Goal: Task Accomplishment & Management: Complete application form

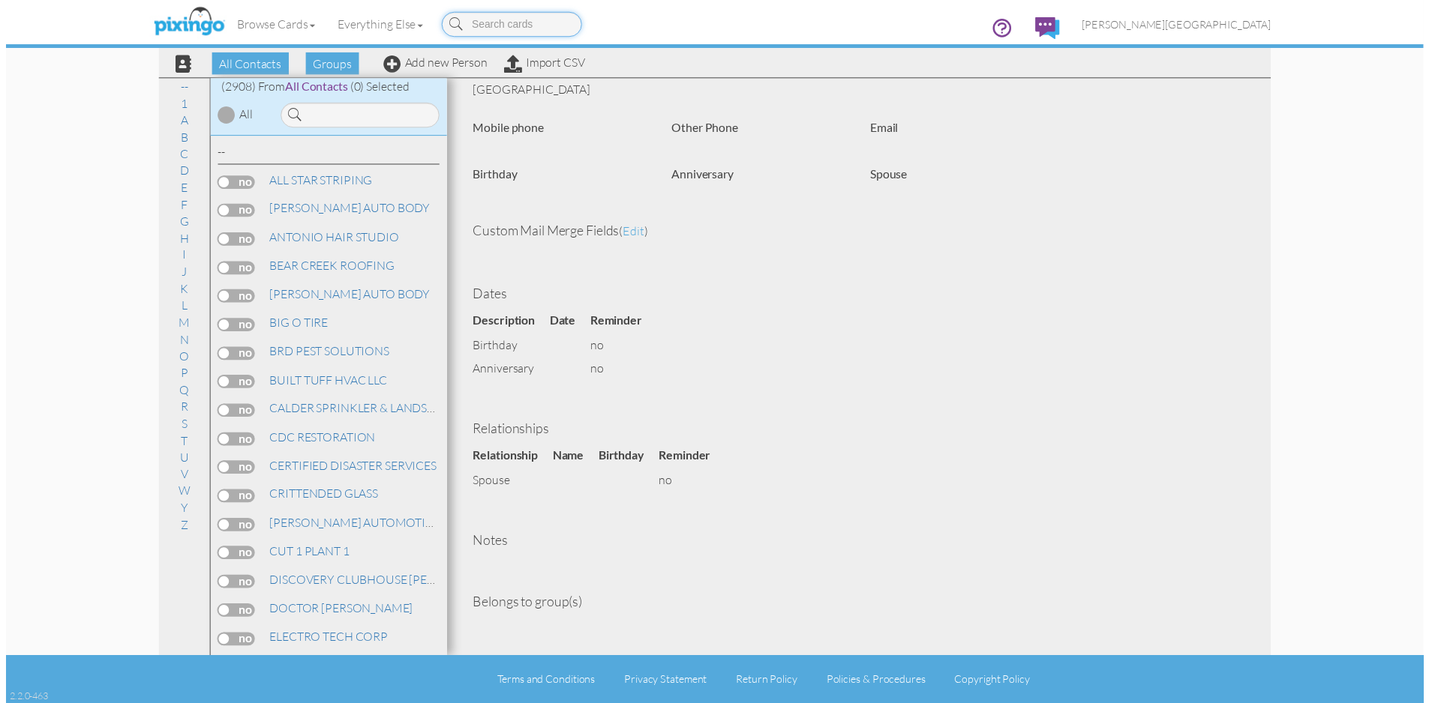
scroll to position [127, 0]
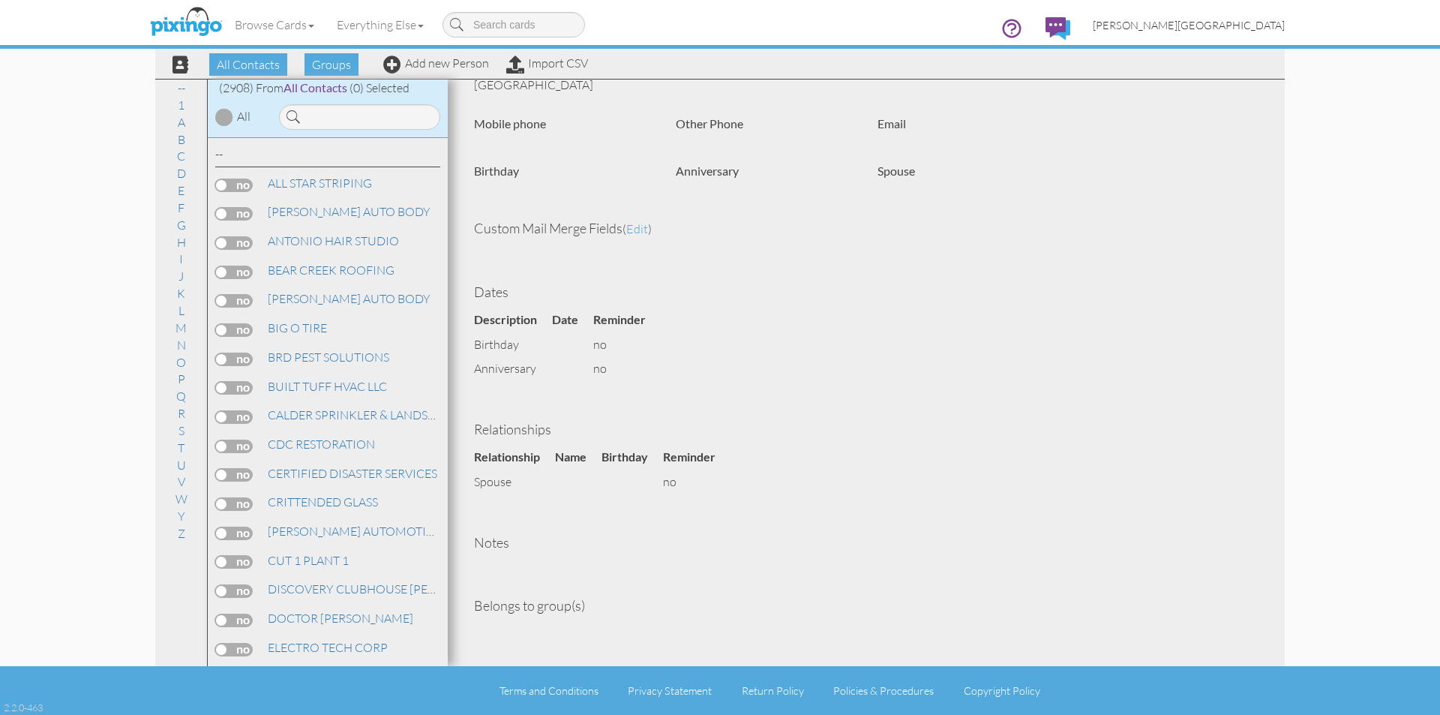
click at [1273, 33] on link "[PERSON_NAME][GEOGRAPHIC_DATA]" at bounding box center [1188, 25] width 214 height 38
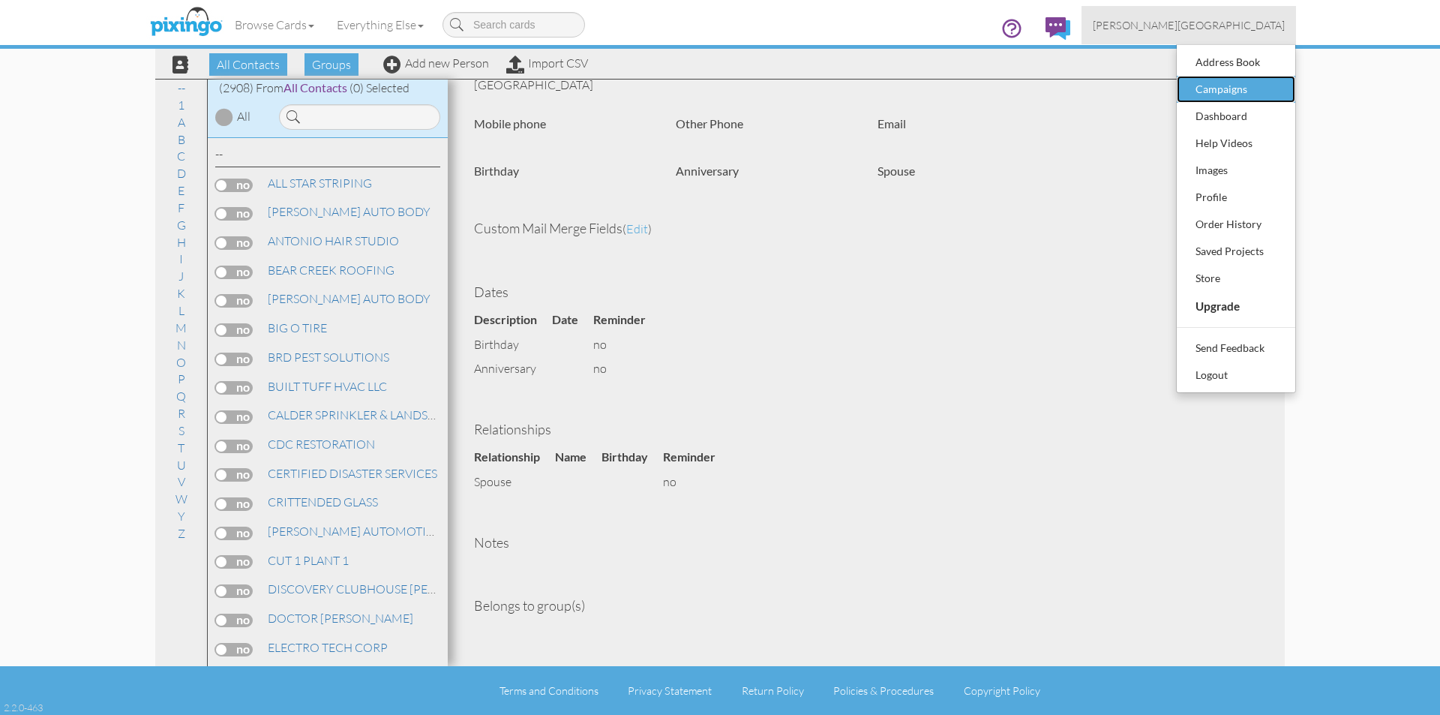
click at [1249, 82] on div "Campaigns" at bounding box center [1236, 89] width 88 height 22
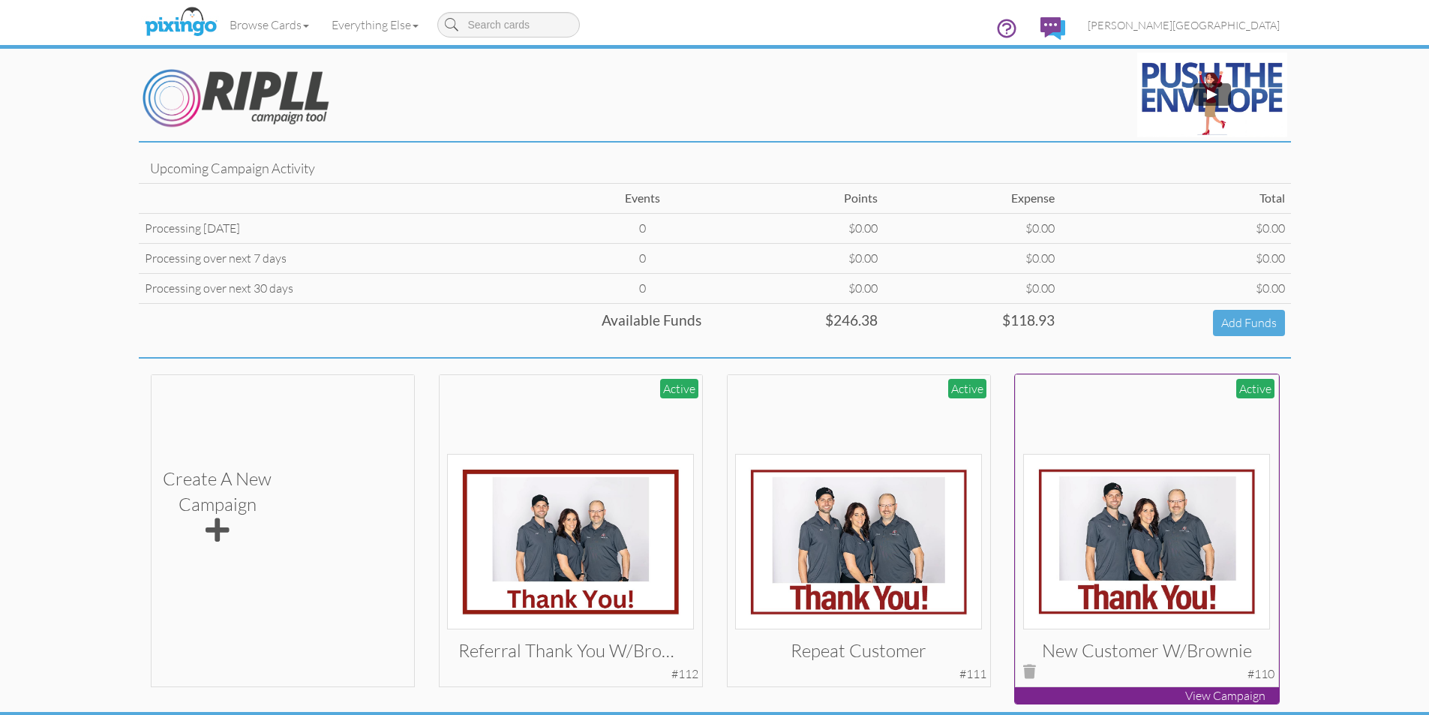
click at [1110, 487] on img at bounding box center [1146, 541] width 247 height 175
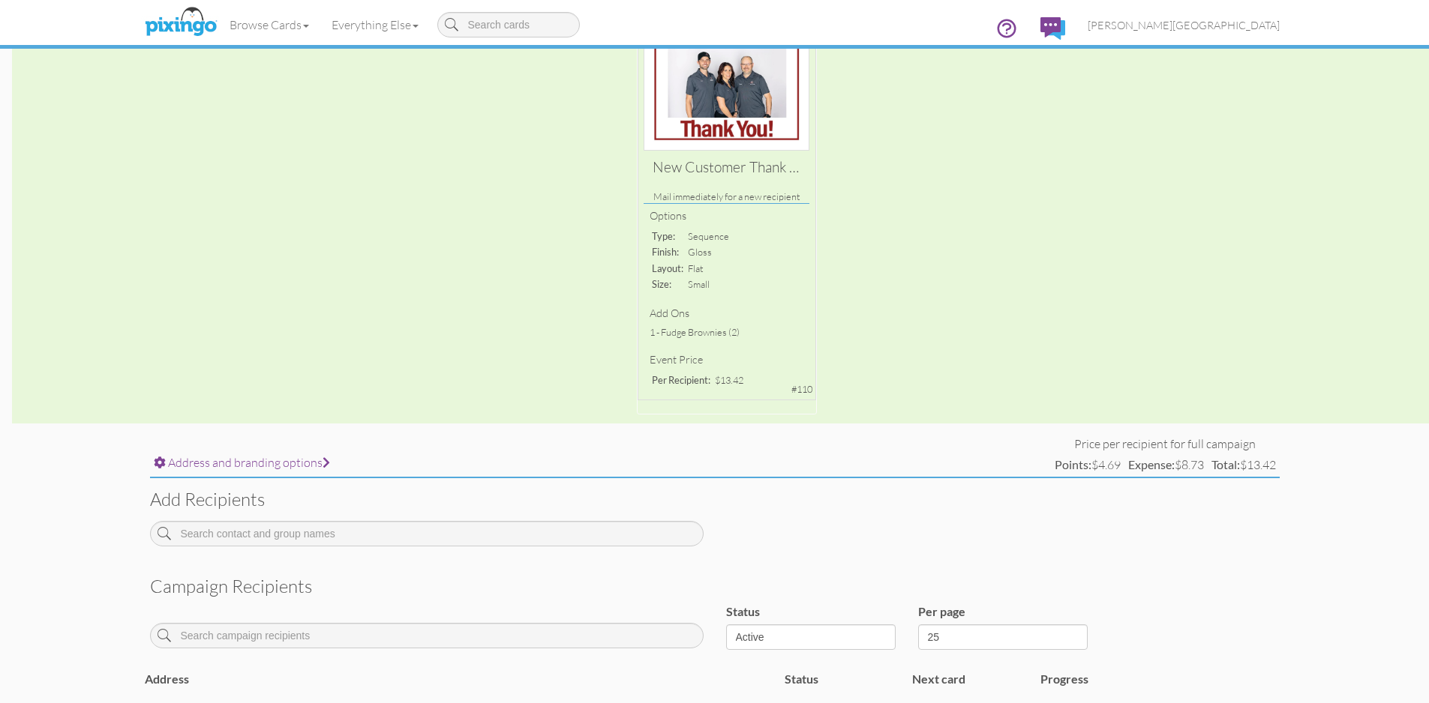
scroll to position [3, 0]
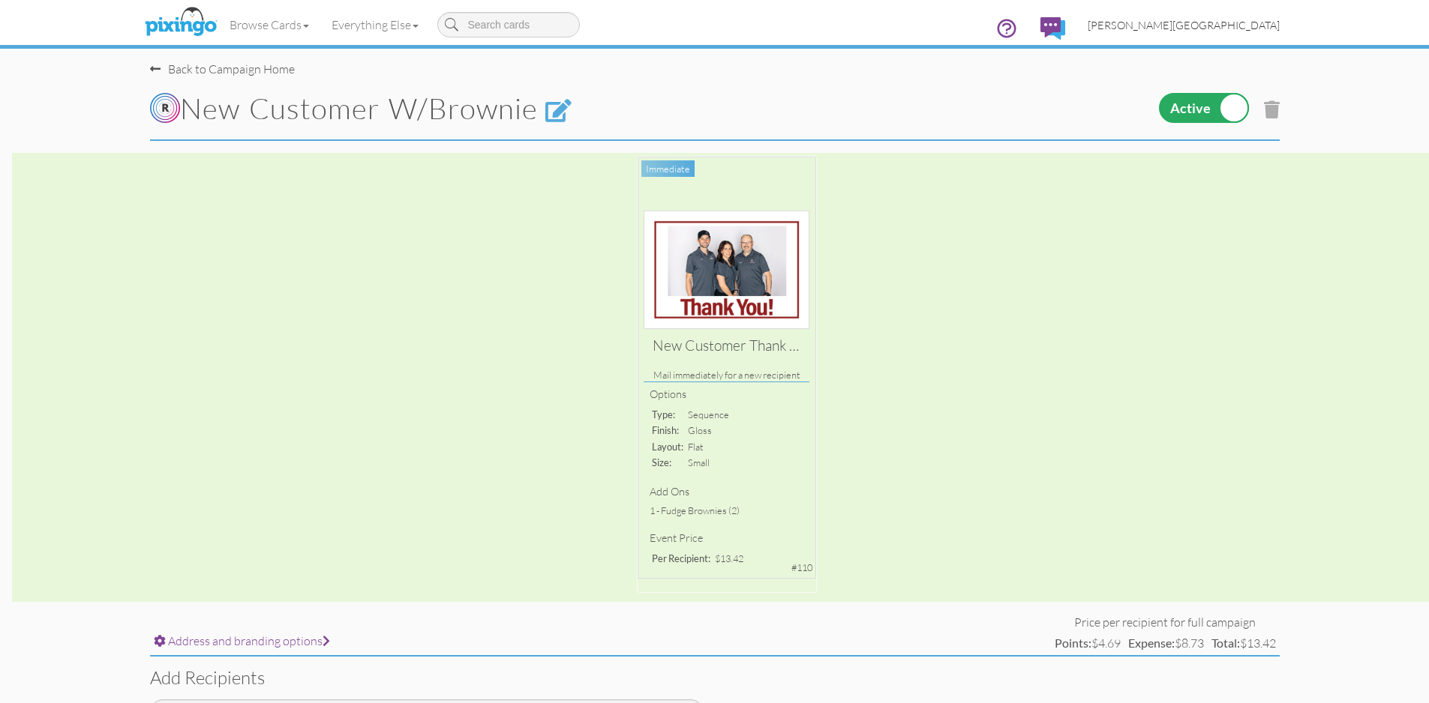
click at [1240, 28] on span "[PERSON_NAME][GEOGRAPHIC_DATA]" at bounding box center [1183, 25] width 192 height 13
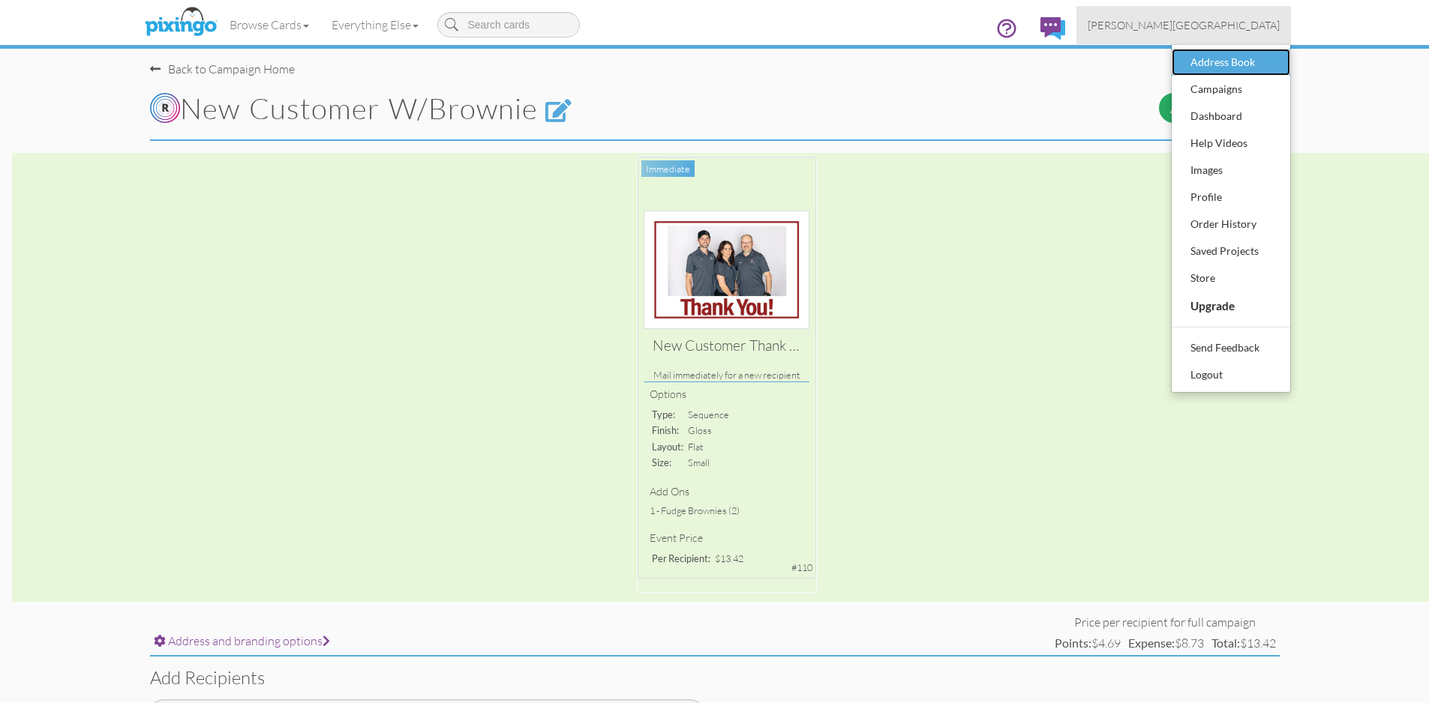
click at [1233, 53] on div "Address Book" at bounding box center [1230, 62] width 88 height 22
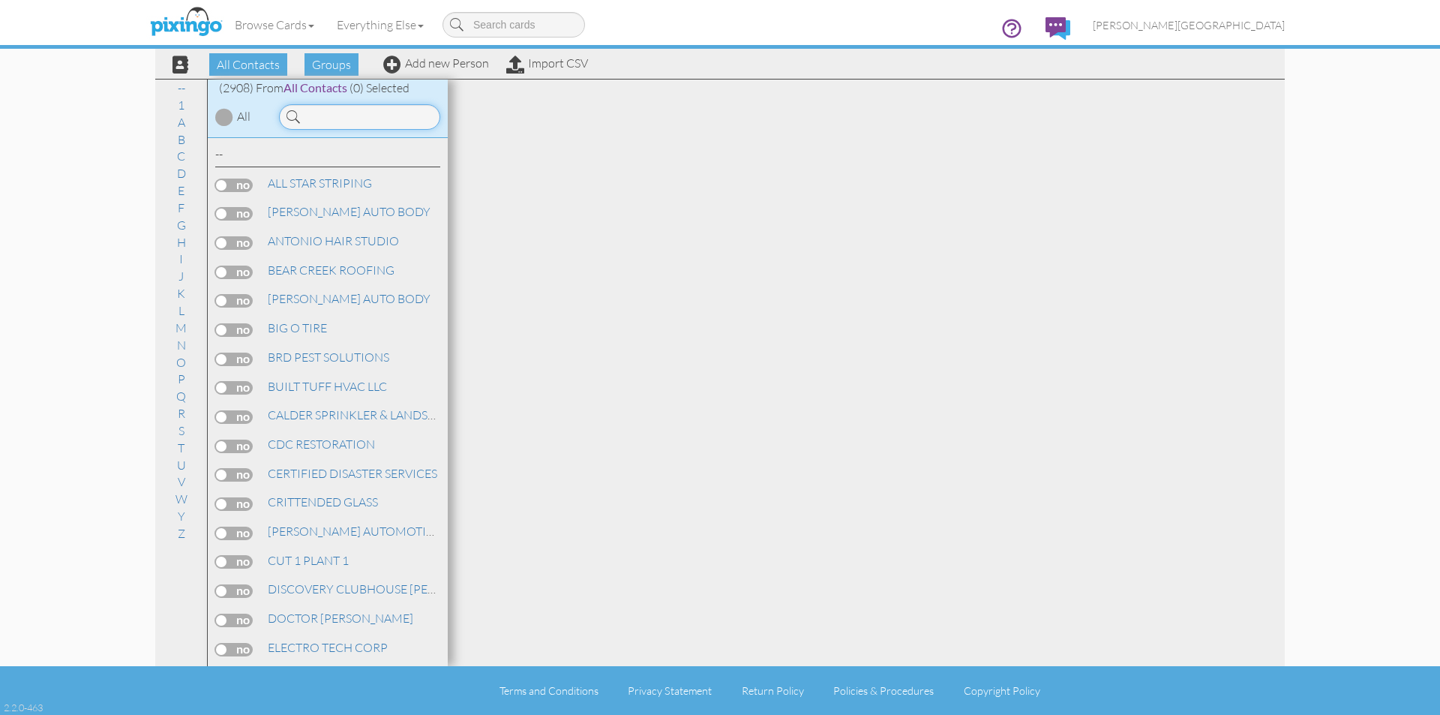
click at [360, 118] on input at bounding box center [359, 116] width 161 height 25
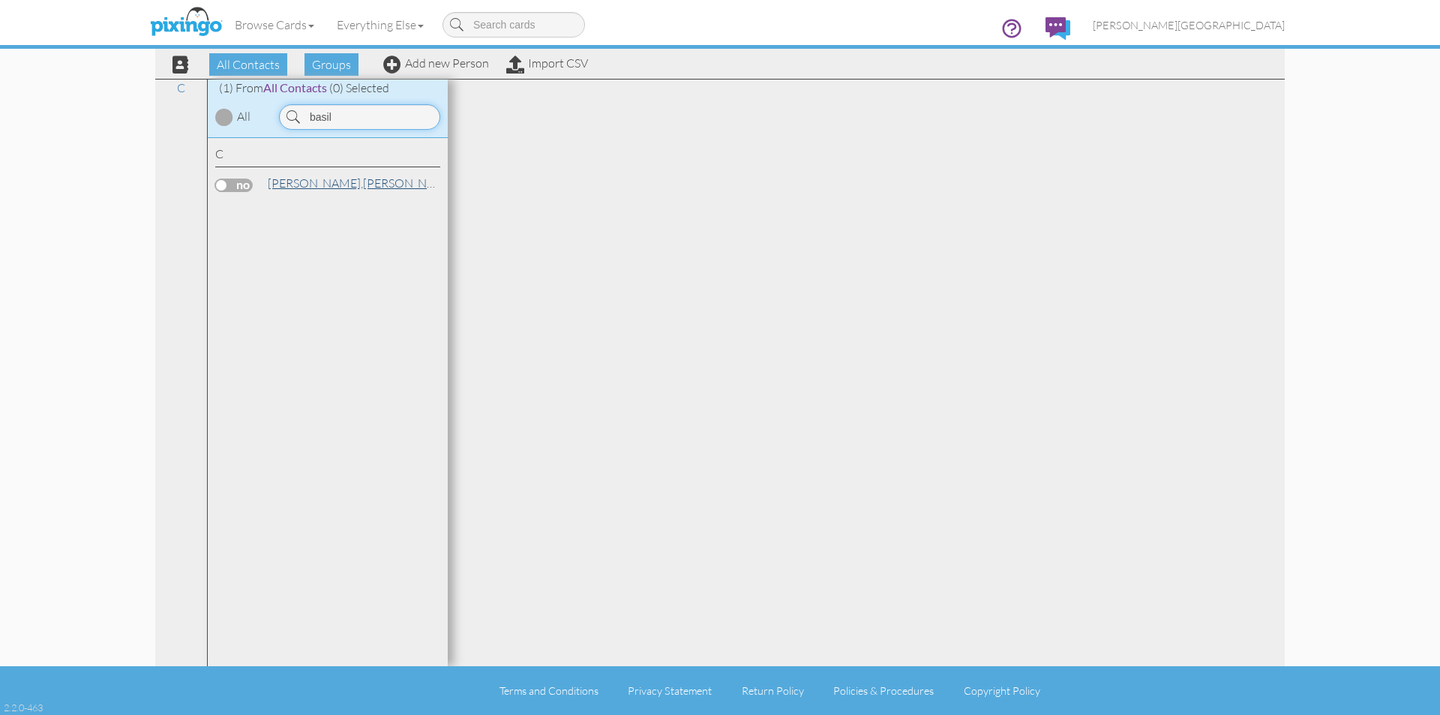
type input "basil"
click at [355, 190] on link "[PERSON_NAME] / [PERSON_NAME]" at bounding box center [412, 183] width 293 height 18
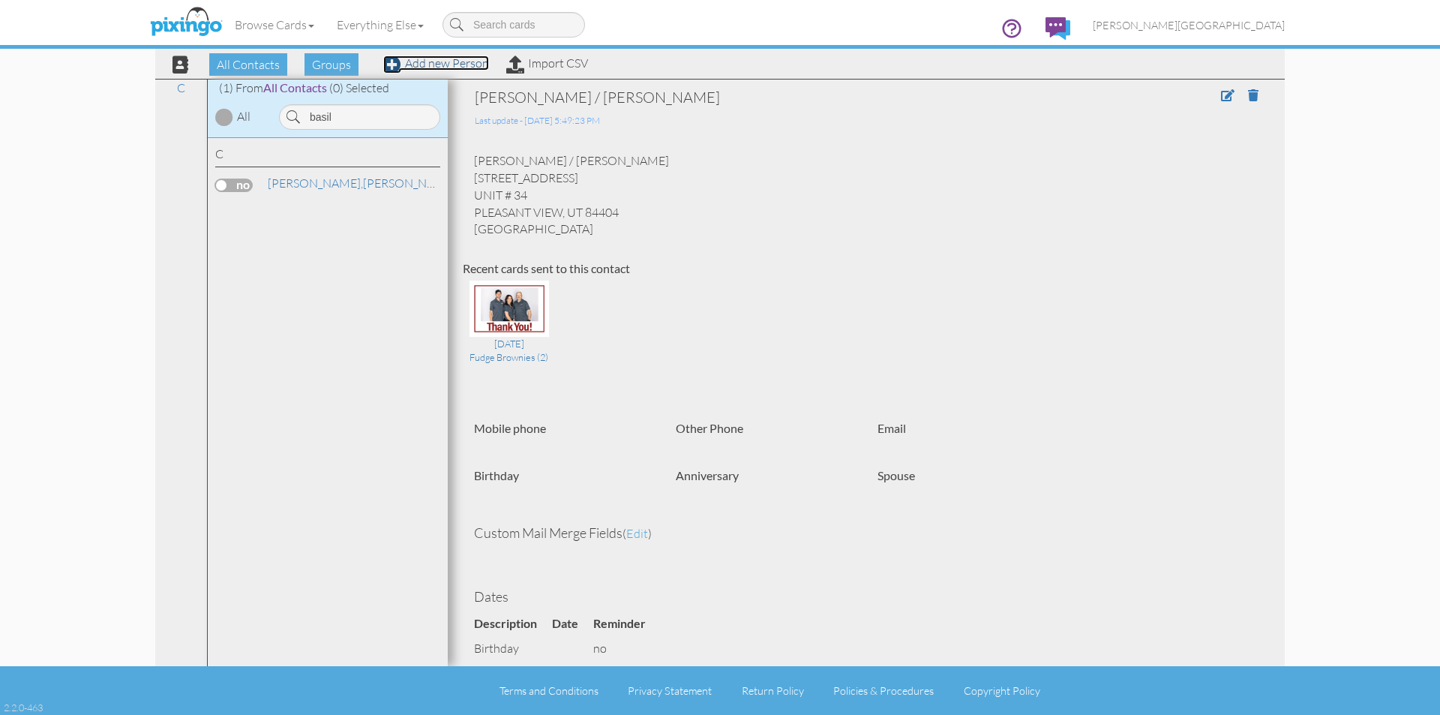
click at [462, 62] on link "Add new Person" at bounding box center [436, 62] width 106 height 15
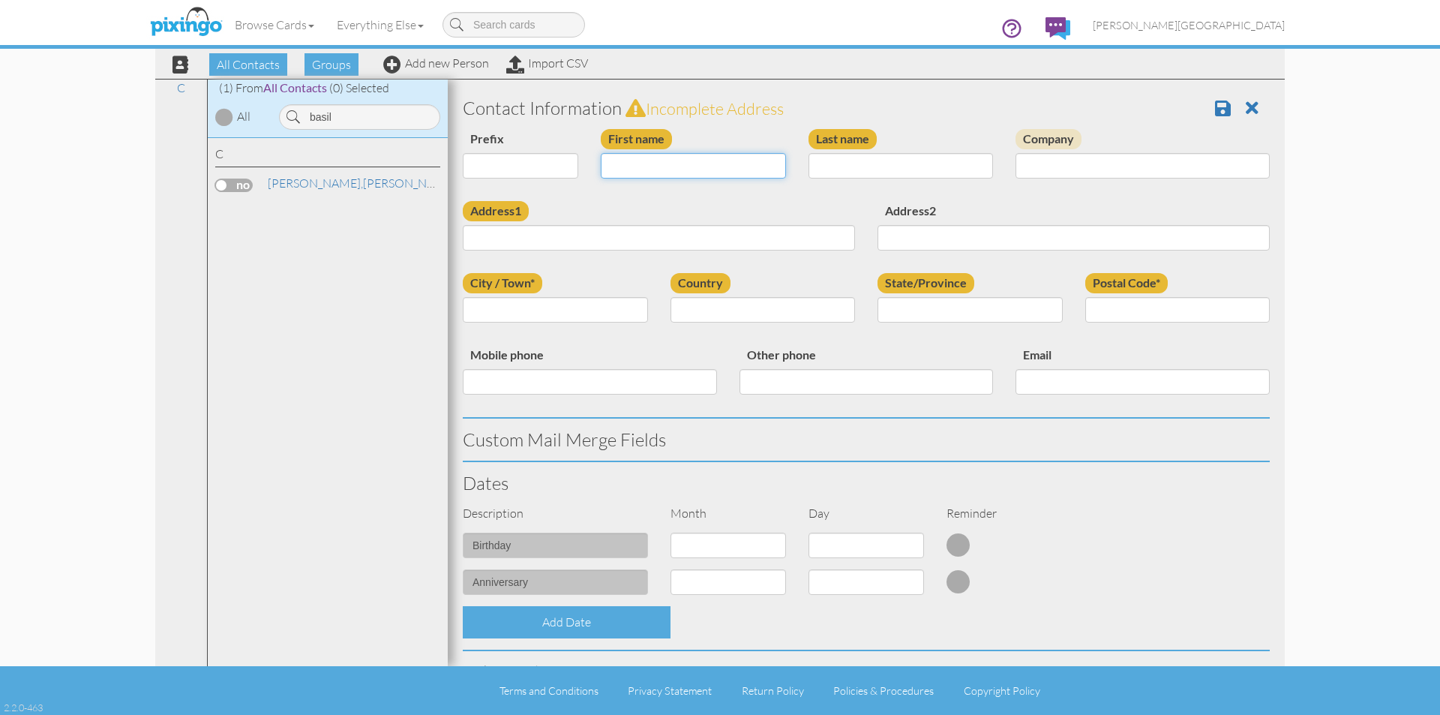
click at [638, 163] on input "First name" at bounding box center [693, 165] width 185 height 25
type input "BASIL"
type input "SUMMERVILLE"
click at [502, 235] on input "Address1" at bounding box center [659, 237] width 392 height 25
type input "[STREET_ADDRESS]"
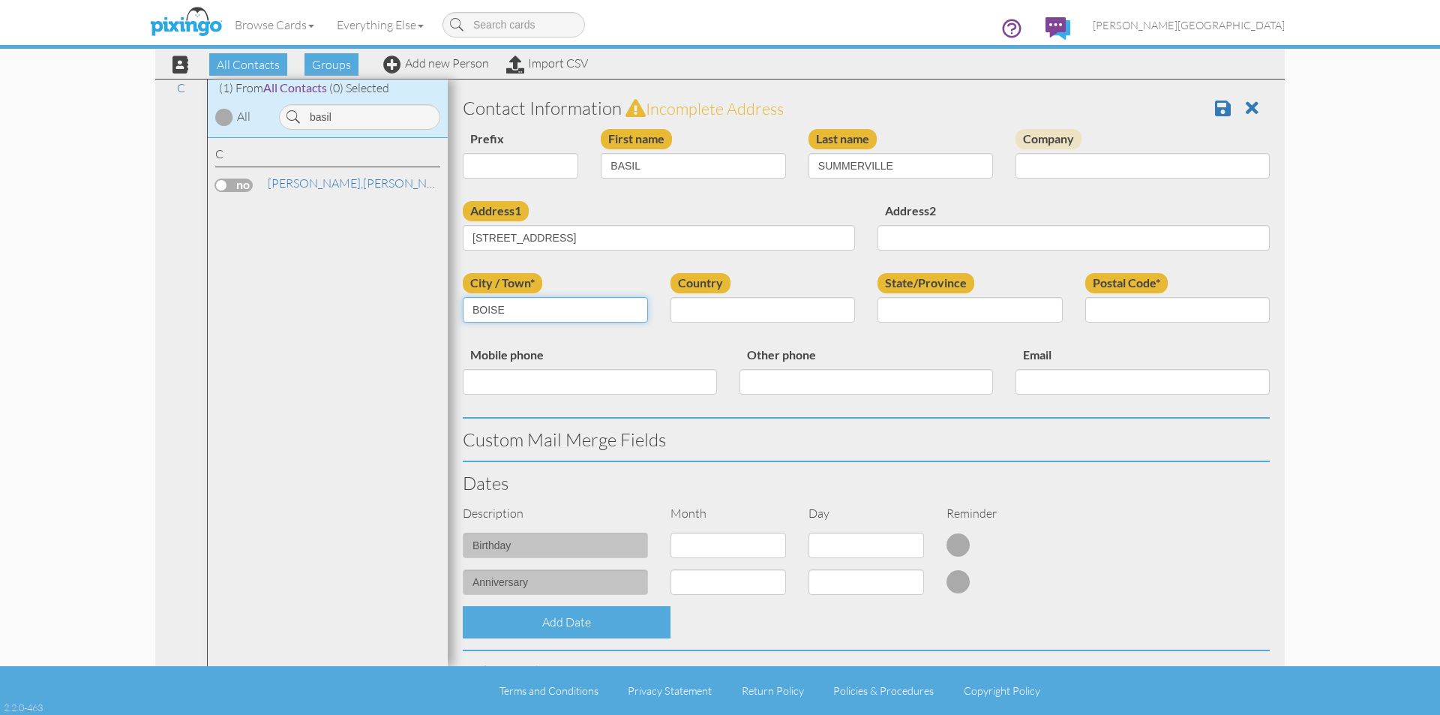
type input "BOISE"
select select "object:15325"
select select "object:15588"
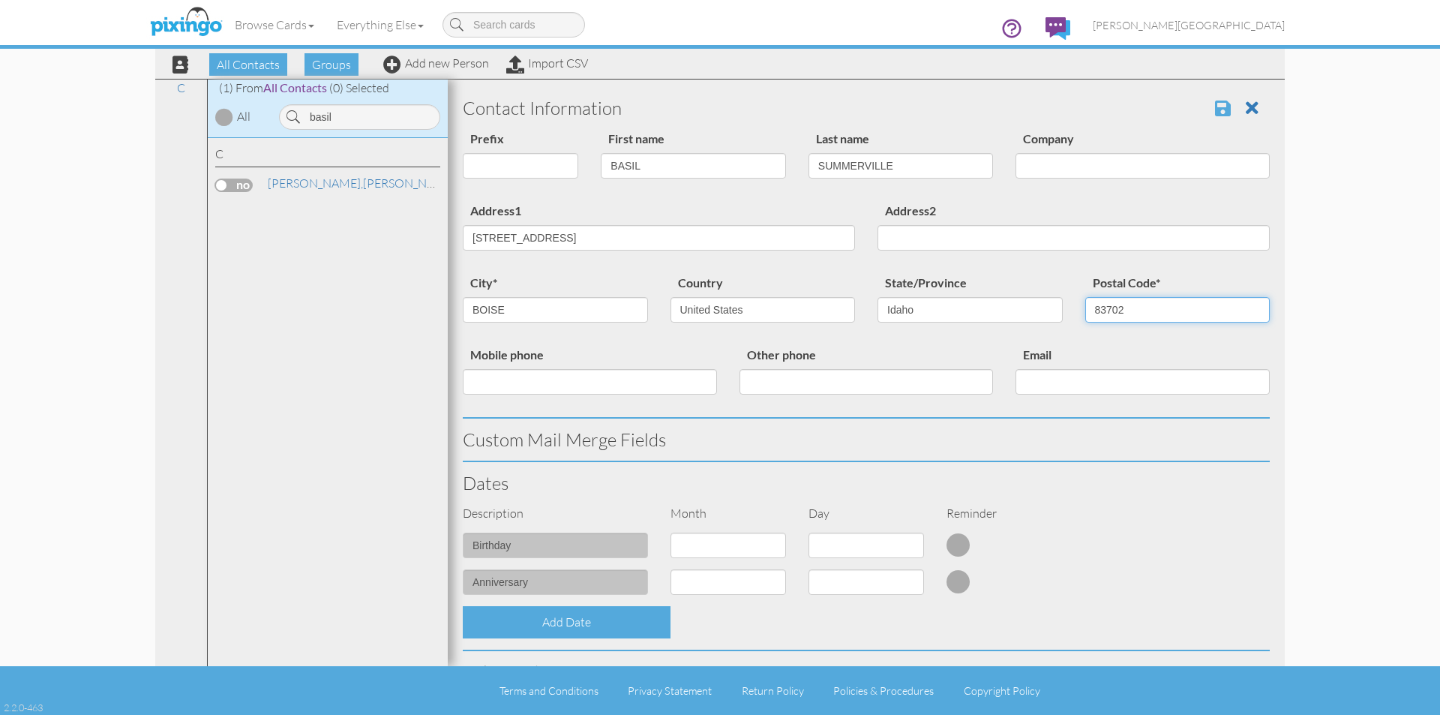
type input "83702"
click at [1215, 105] on span at bounding box center [1223, 108] width 16 height 18
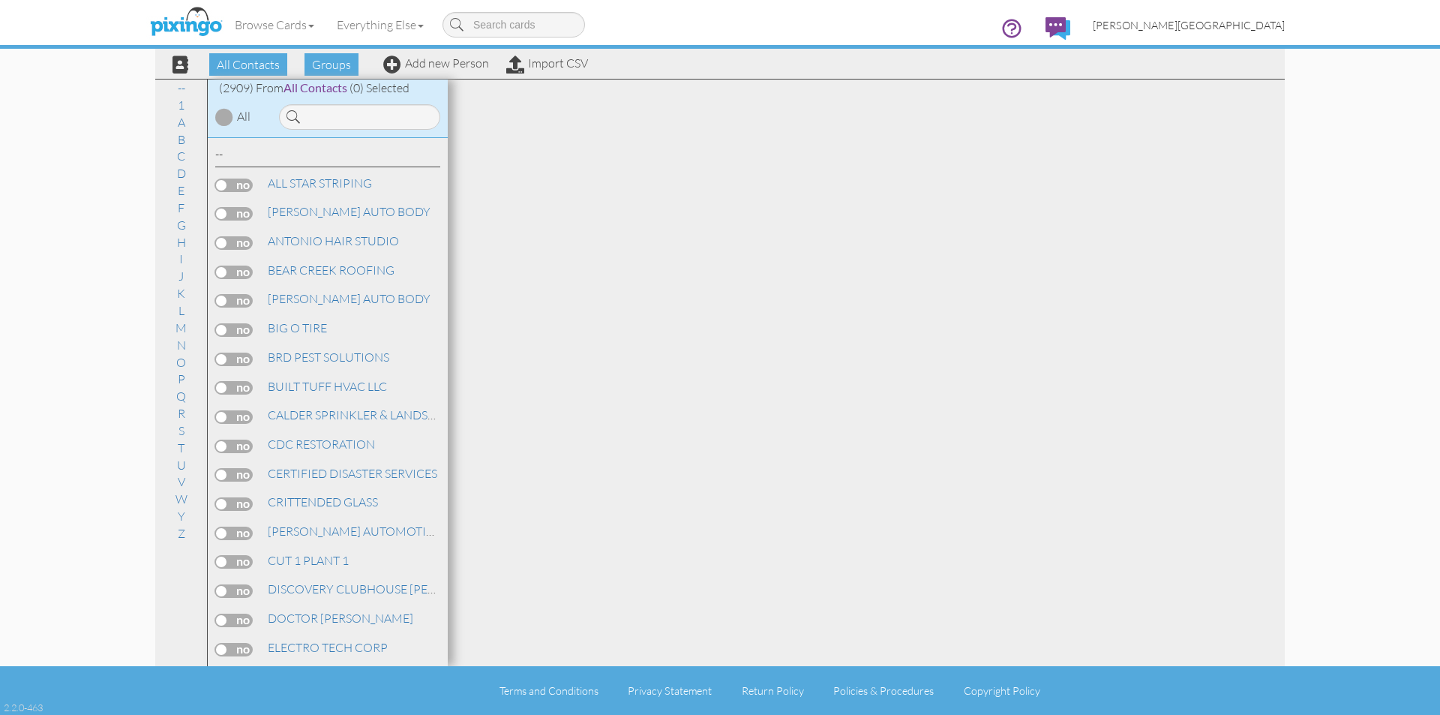
click at [1270, 25] on span "[PERSON_NAME][GEOGRAPHIC_DATA]" at bounding box center [1189, 25] width 192 height 13
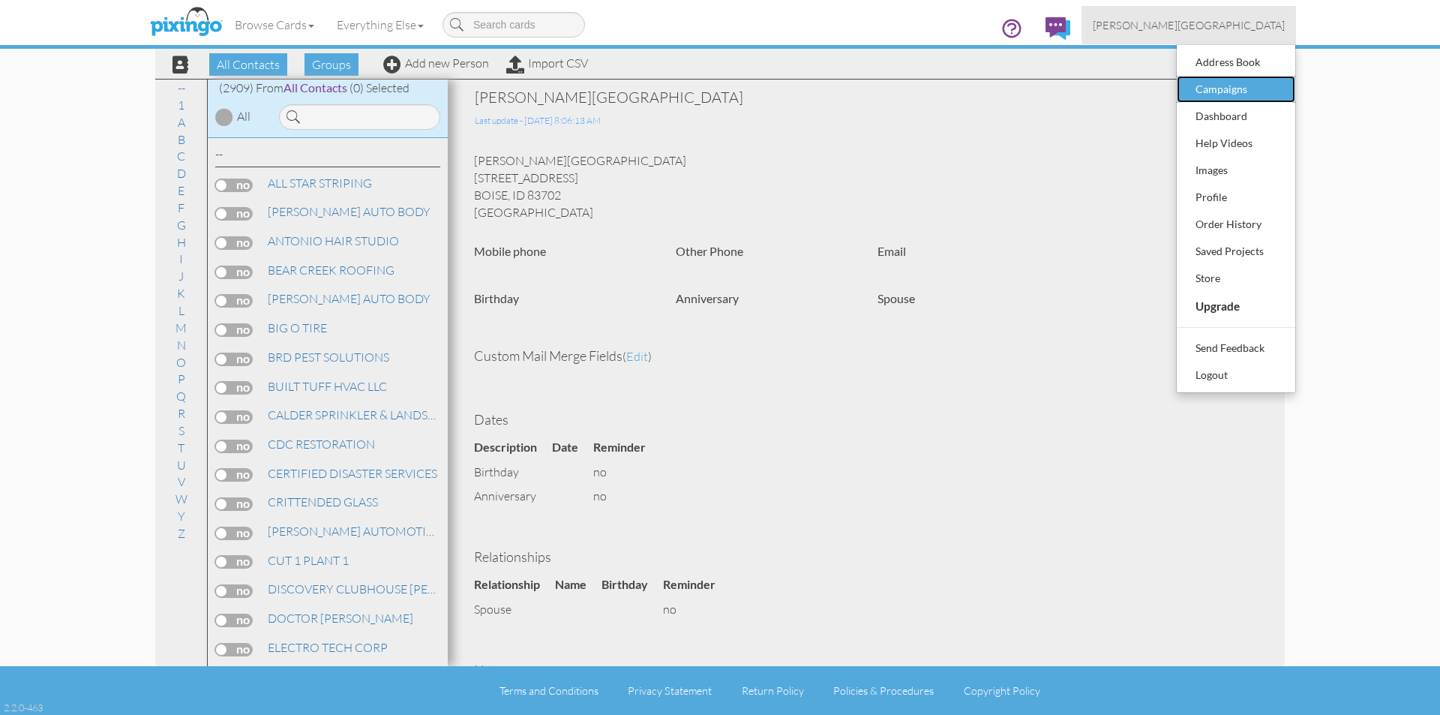
click at [1248, 83] on div "Campaigns" at bounding box center [1236, 89] width 88 height 22
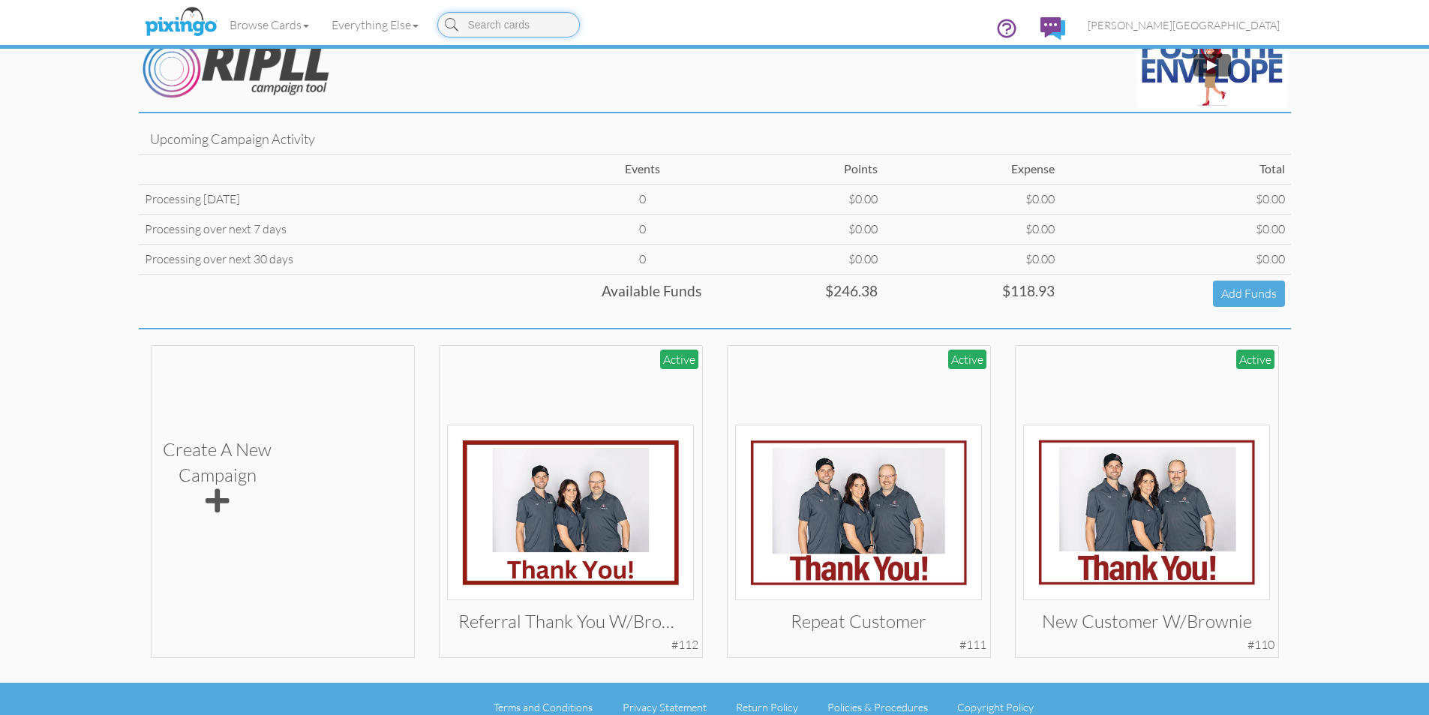
scroll to position [46, 0]
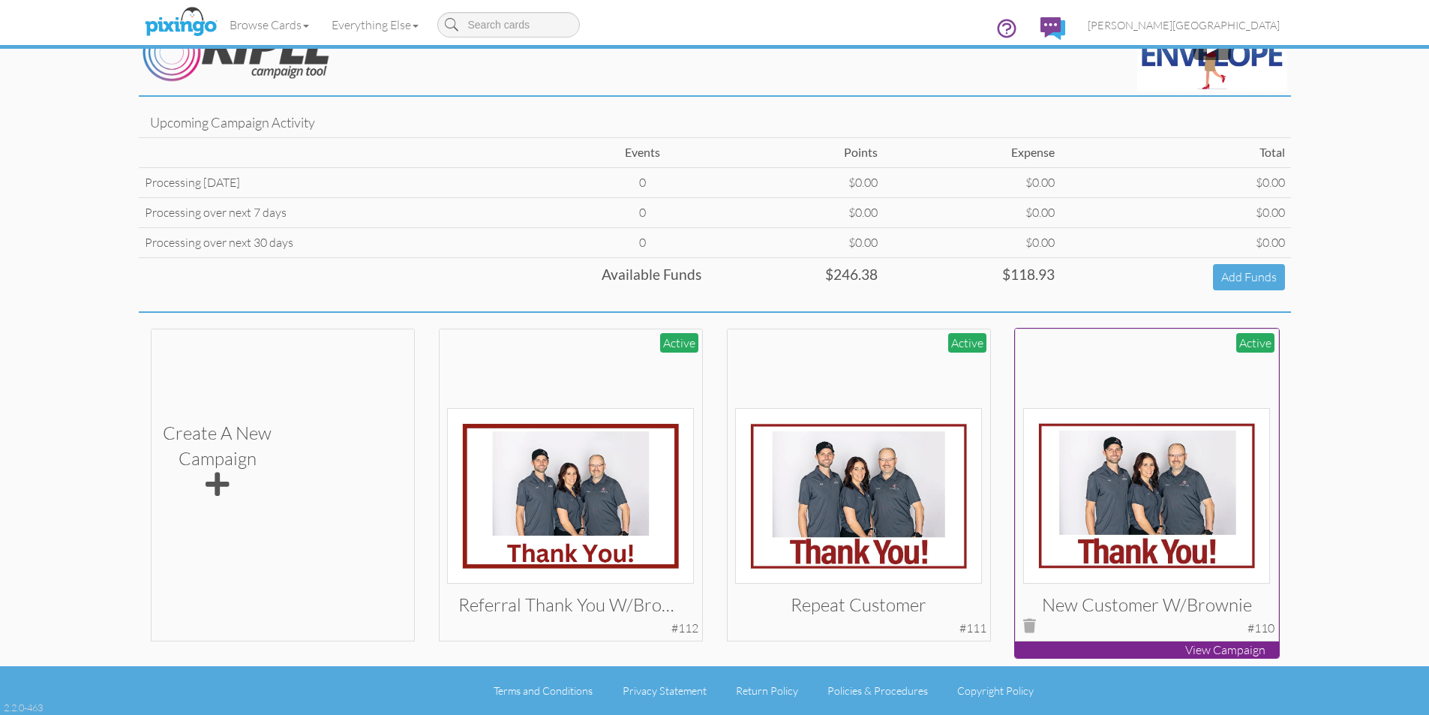
click at [1131, 474] on img at bounding box center [1146, 495] width 247 height 175
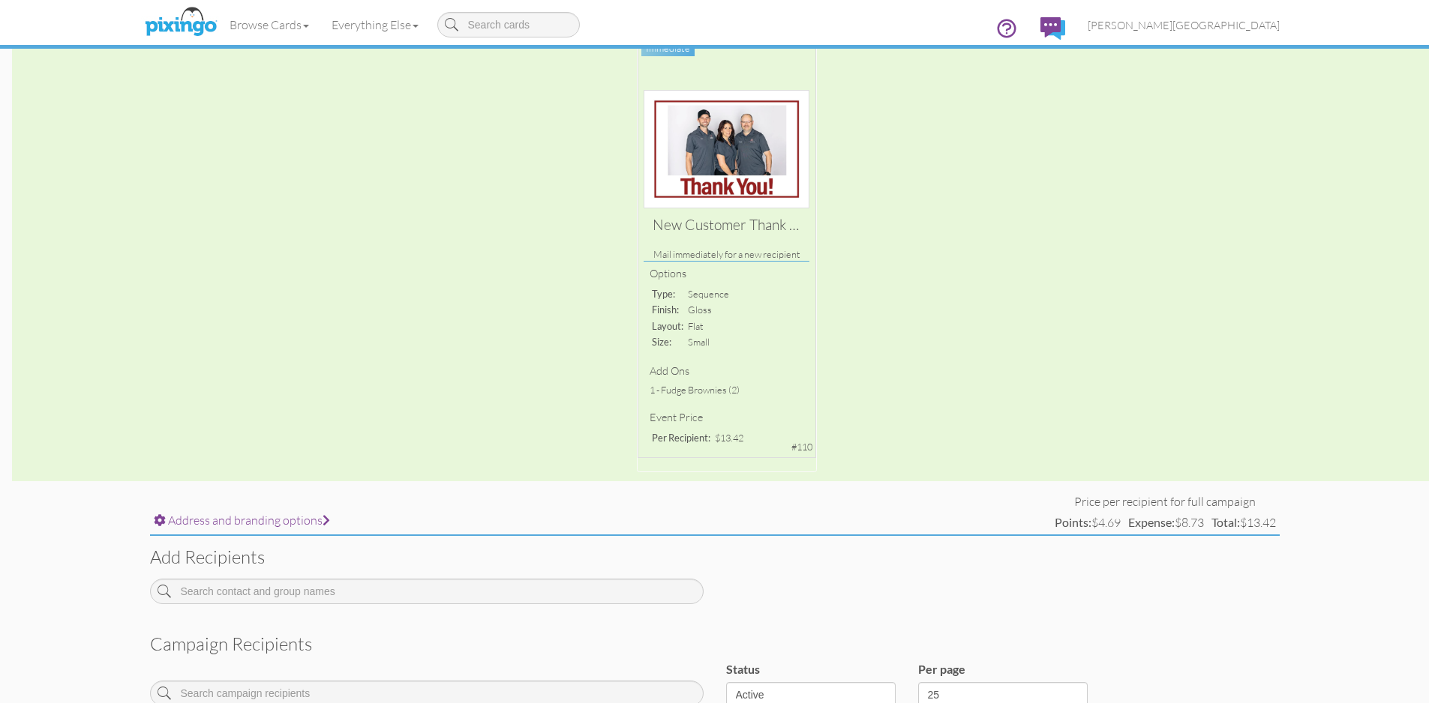
scroll to position [150, 0]
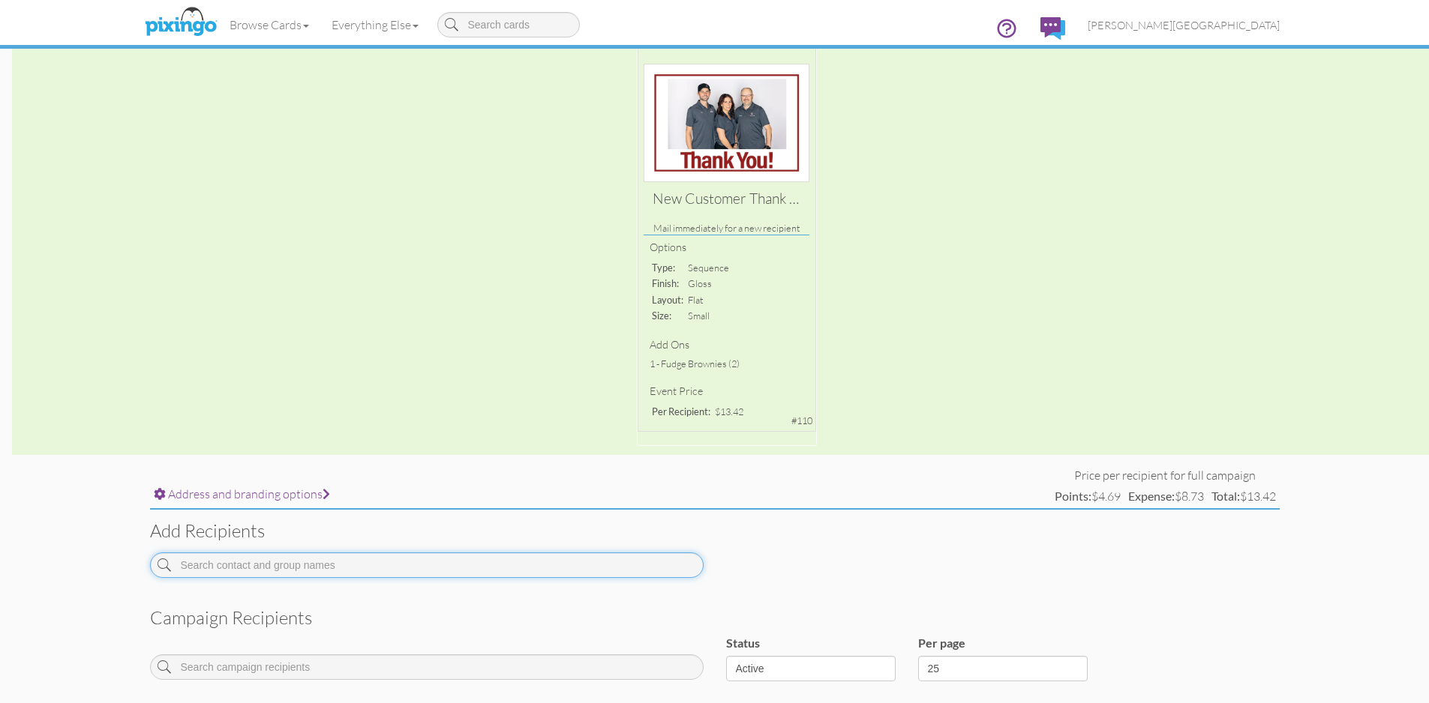
click at [470, 560] on input at bounding box center [426, 565] width 553 height 25
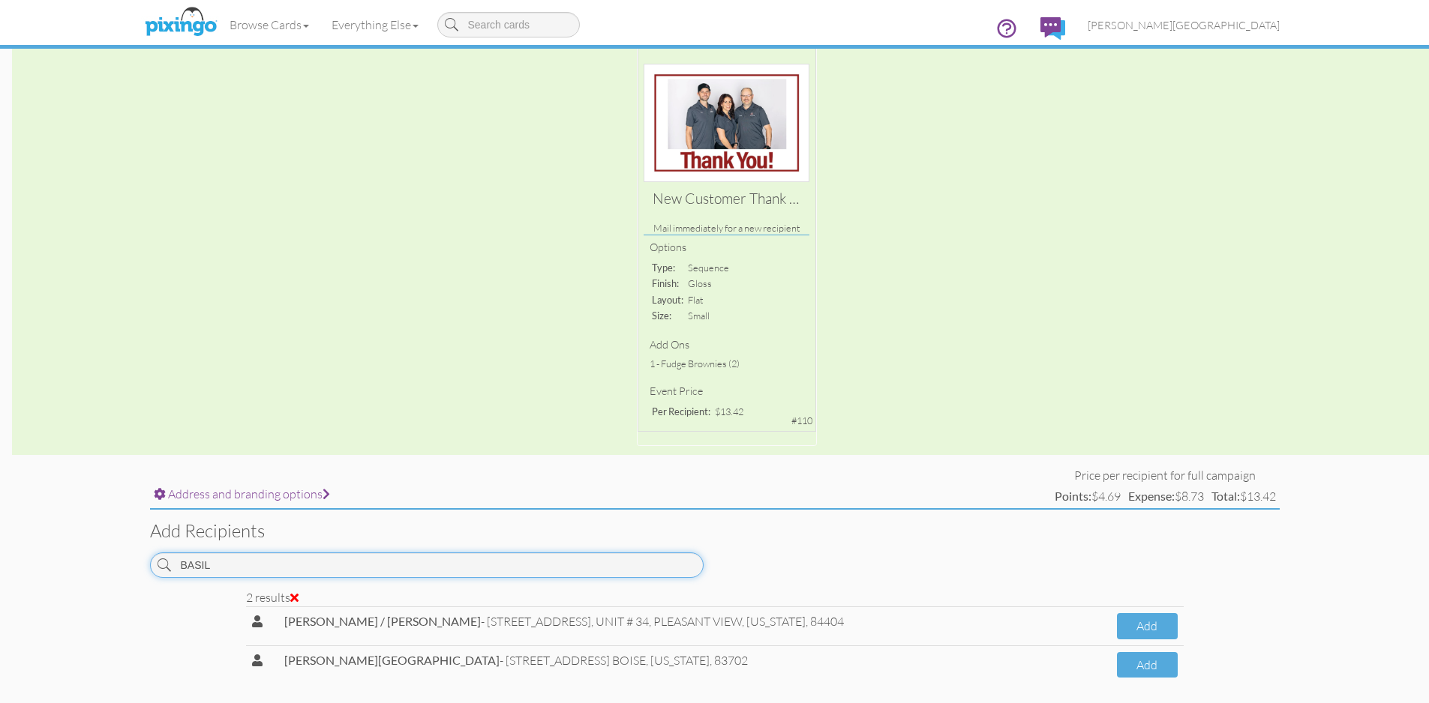
scroll to position [225, 0]
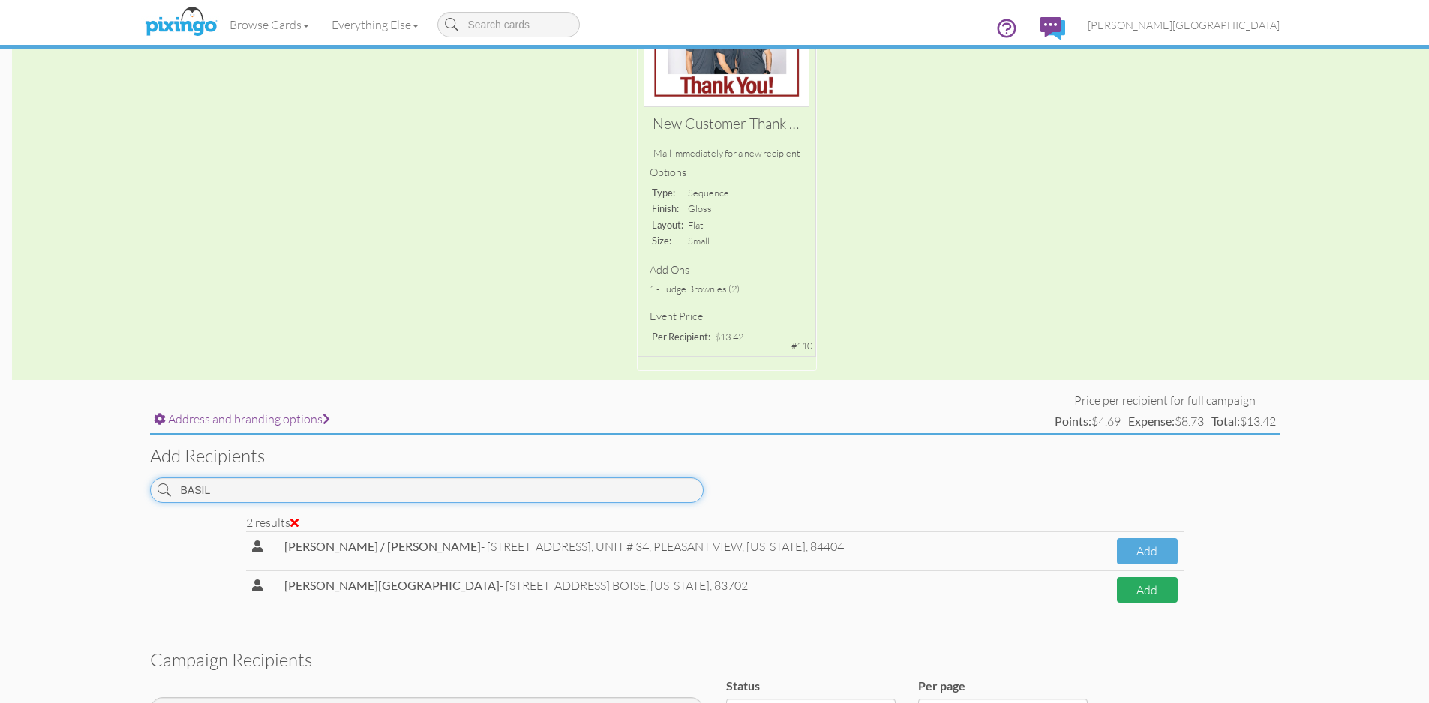
type input "BASIL"
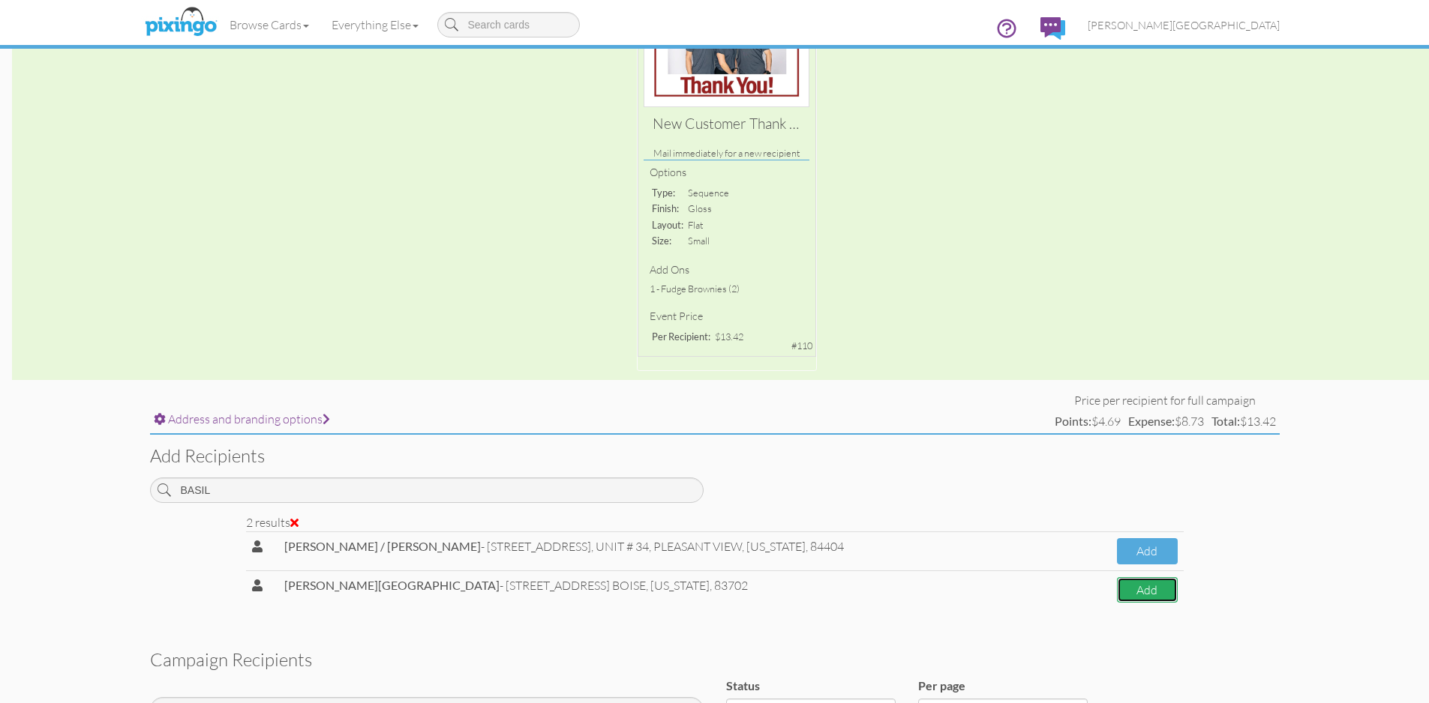
click at [1129, 593] on button "Add" at bounding box center [1147, 590] width 60 height 26
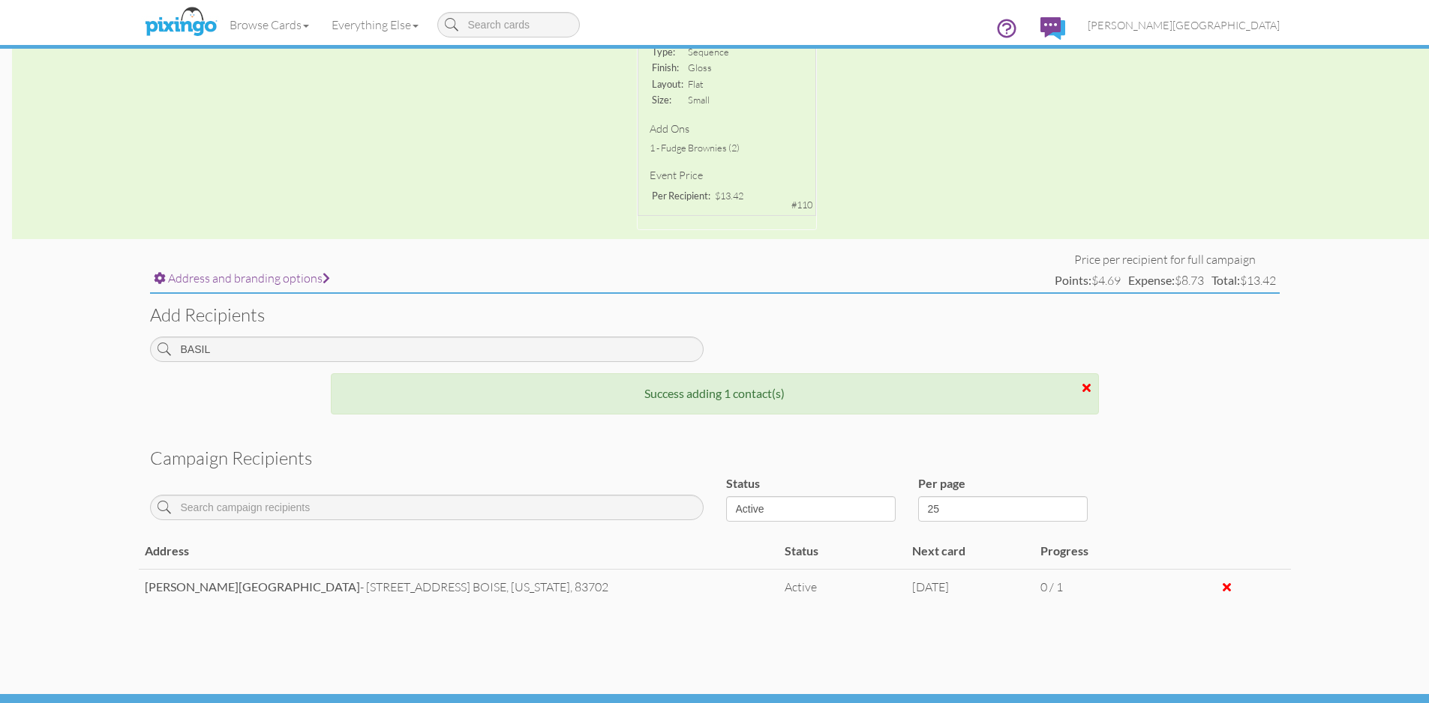
scroll to position [406, 0]
